Goal: Book appointment/travel/reservation

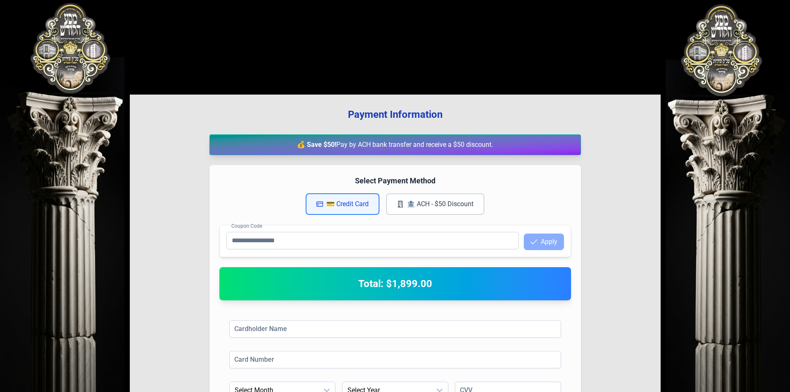
scroll to position [126, 0]
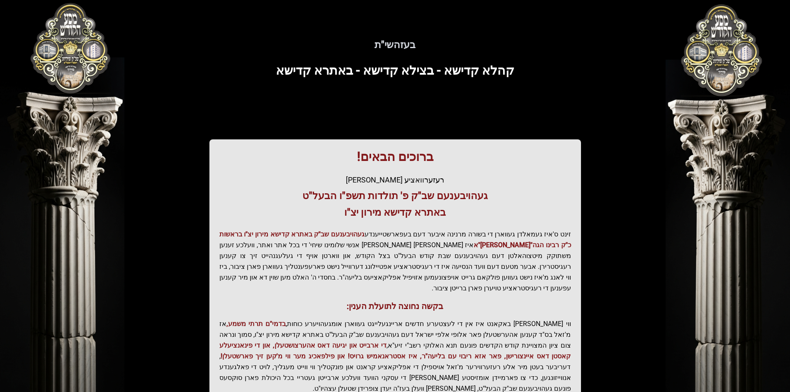
scroll to position [88, 0]
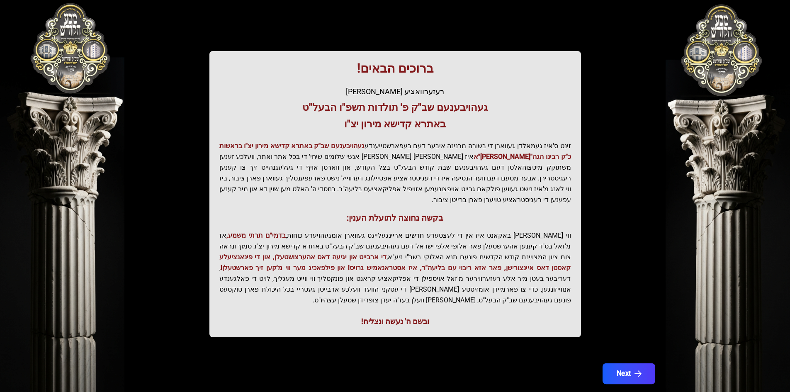
click at [626, 363] on button "Next" at bounding box center [628, 373] width 53 height 21
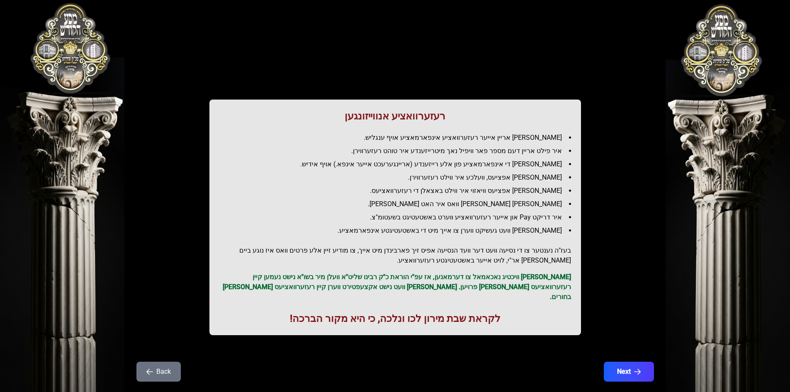
click at [626, 362] on button "Next" at bounding box center [629, 372] width 50 height 20
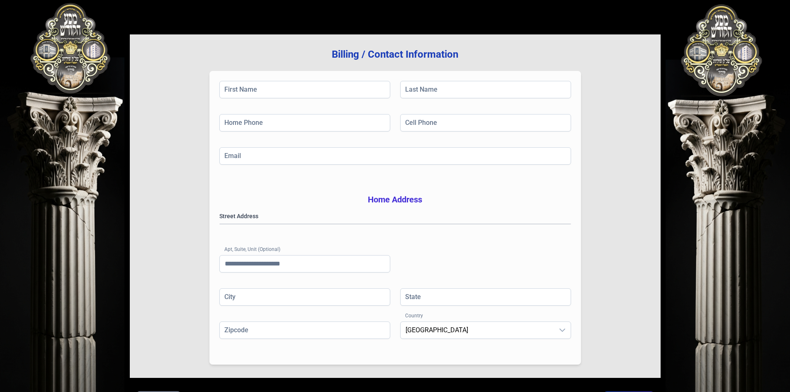
scroll to position [121, 0]
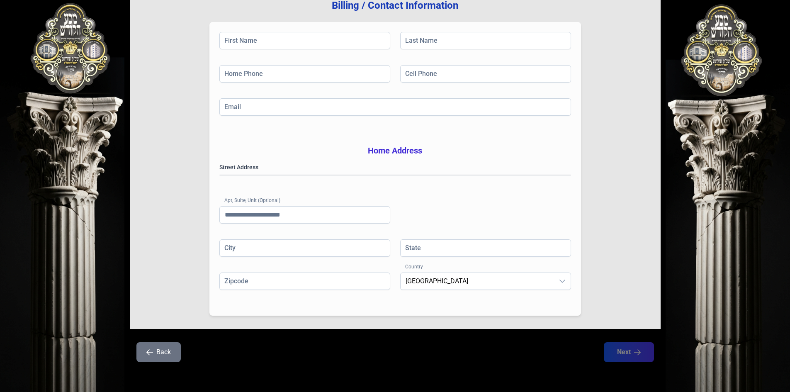
click at [151, 358] on button "Back" at bounding box center [158, 352] width 44 height 20
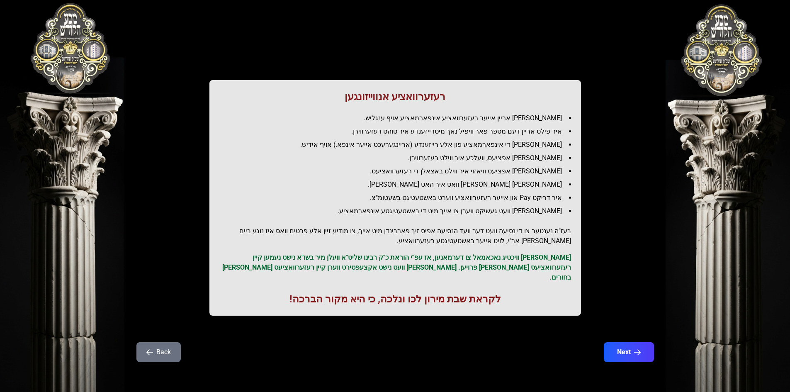
scroll to position [0, 0]
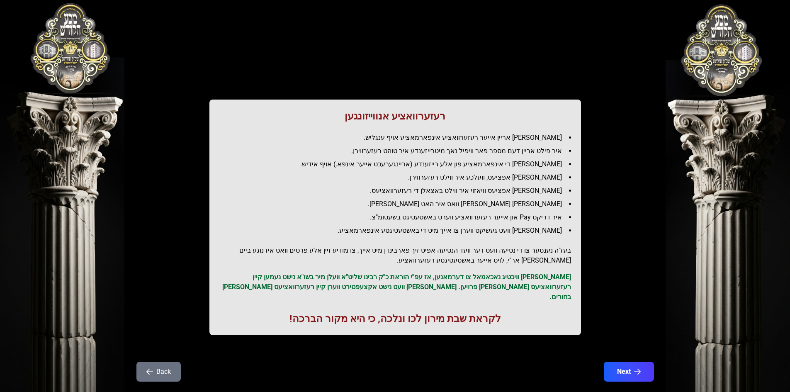
click at [165, 362] on button "Back" at bounding box center [158, 372] width 44 height 20
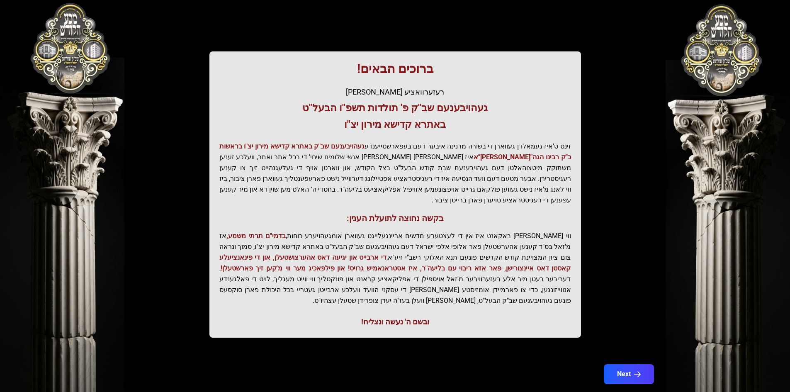
scroll to position [88, 0]
